Goal: Task Accomplishment & Management: Complete application form

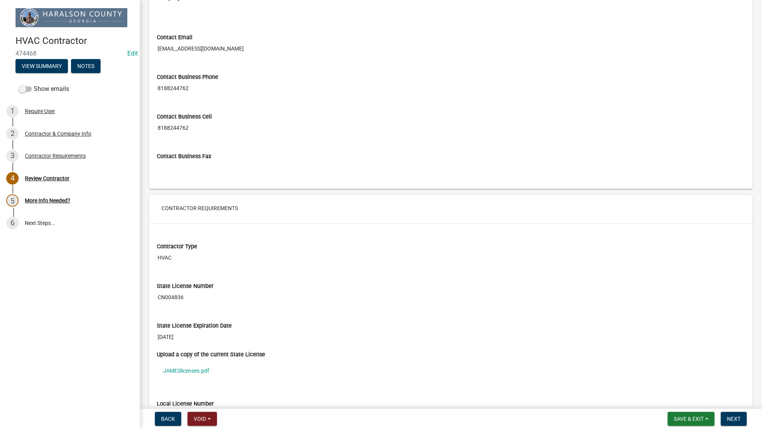
scroll to position [517, 0]
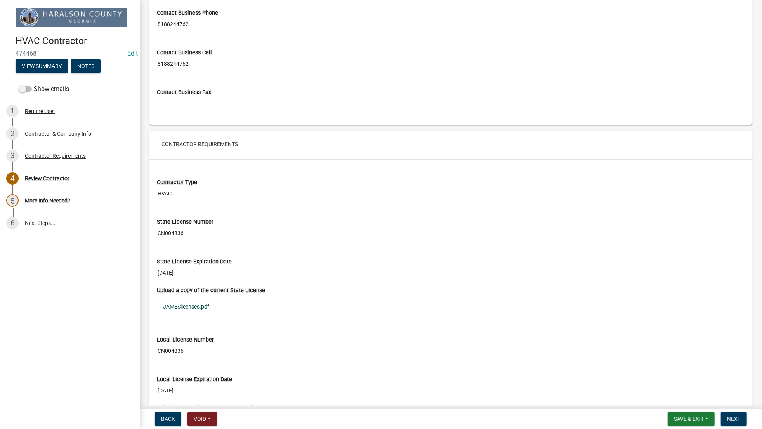
click at [195, 309] on link "JAMESlicenses.pdf" at bounding box center [451, 306] width 588 height 18
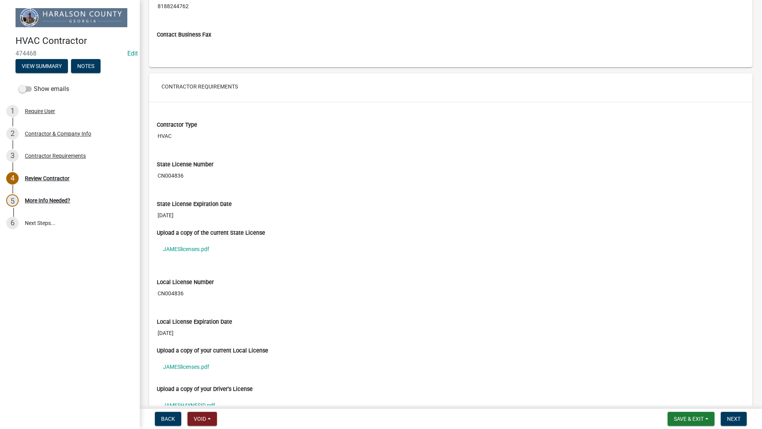
scroll to position [633, 0]
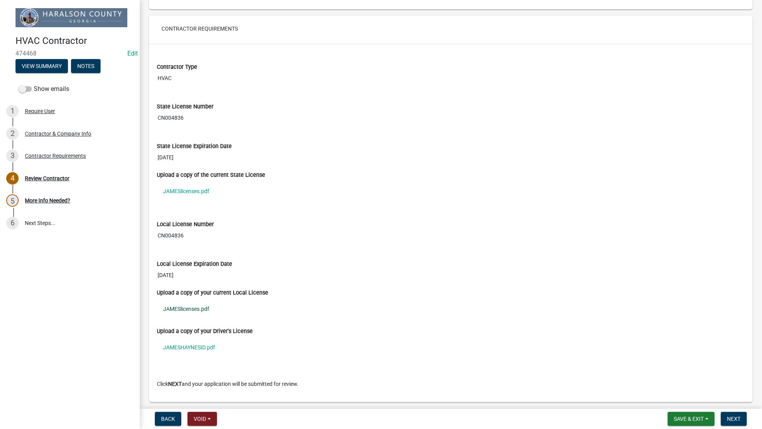
click at [205, 307] on link "JAMESlicenses.pdf" at bounding box center [451, 309] width 588 height 18
click at [193, 347] on link "JAMESHAYNESID.pdf" at bounding box center [451, 347] width 588 height 18
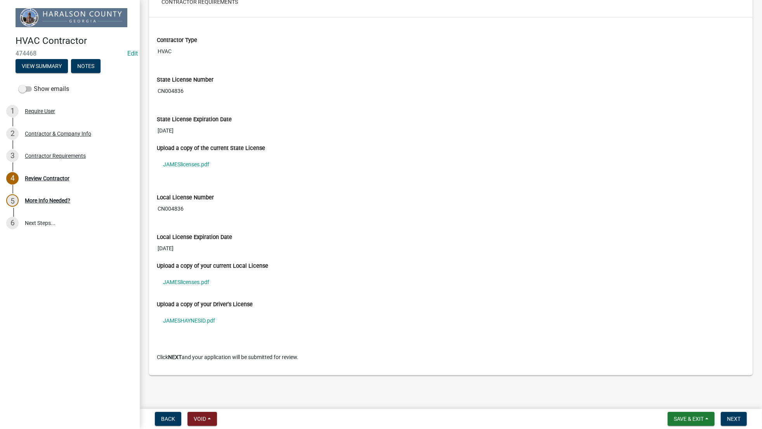
scroll to position [660, 0]
click at [734, 413] on button "Next" at bounding box center [734, 418] width 26 height 14
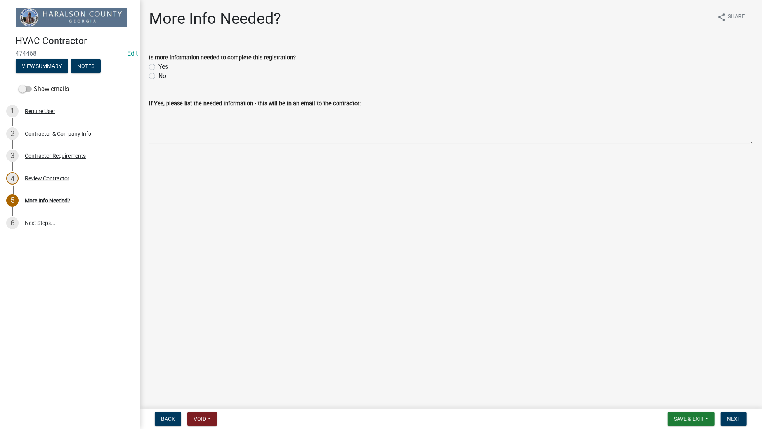
click at [158, 66] on label "Yes" at bounding box center [163, 66] width 10 height 9
click at [158, 66] on input "Yes" at bounding box center [160, 64] width 5 height 5
radio input "true"
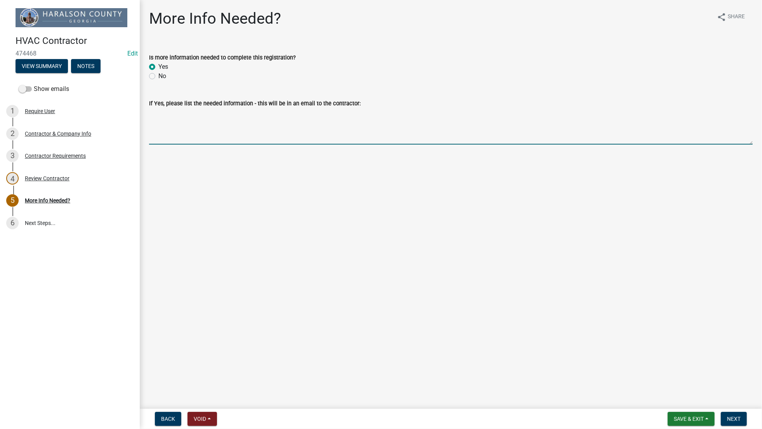
click at [165, 139] on textarea "If Yes, please list the needed information - this will be in an email to the co…" at bounding box center [451, 126] width 604 height 36
type textarea "c"
type textarea "VALID Drivers License and 2025 Business License"
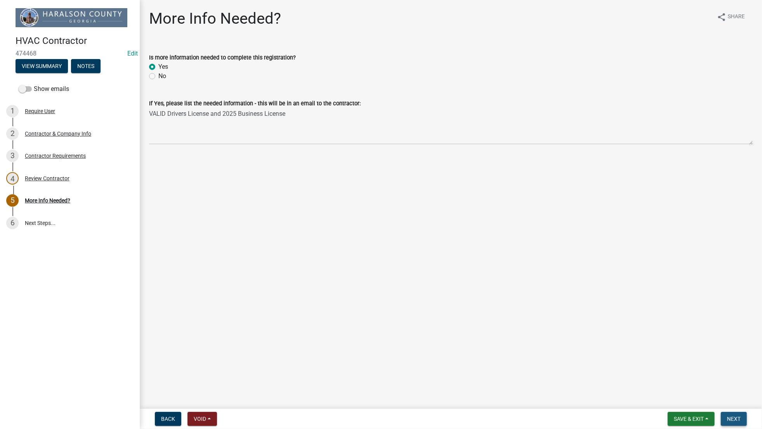
click at [739, 417] on span "Next" at bounding box center [734, 418] width 14 height 6
